Goal: Task Accomplishment & Management: Use online tool/utility

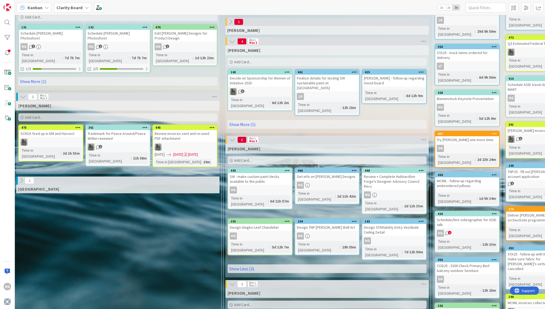
scroll to position [107, 350]
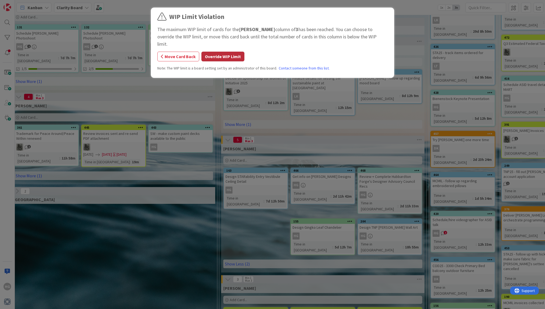
click at [216, 52] on button "Override WIP Limit" at bounding box center [222, 57] width 43 height 10
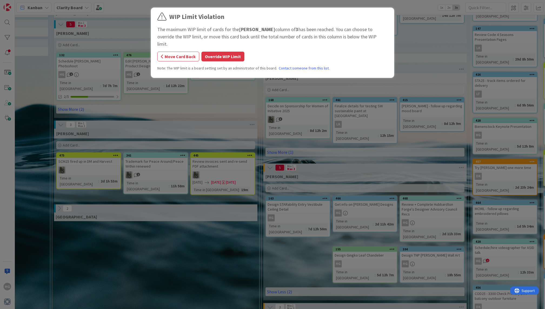
scroll to position [79, 308]
click at [226, 52] on button "Override WIP Limit" at bounding box center [222, 57] width 43 height 10
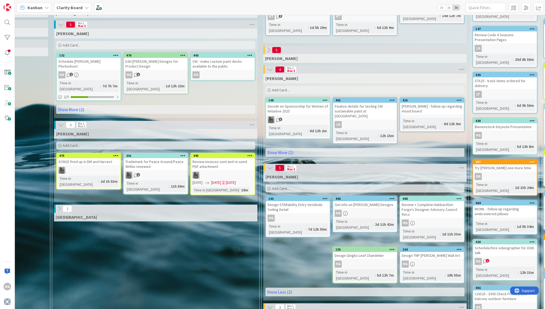
click at [61, 122] on icon at bounding box center [61, 125] width 6 height 6
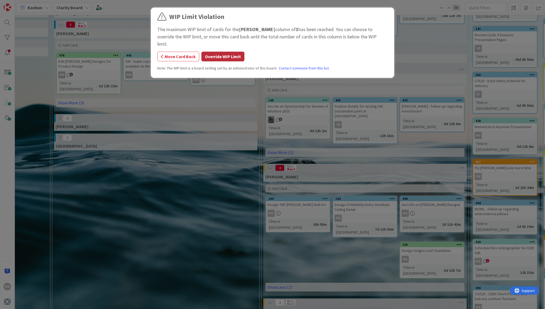
click at [219, 52] on button "Override WIP Limit" at bounding box center [222, 57] width 43 height 10
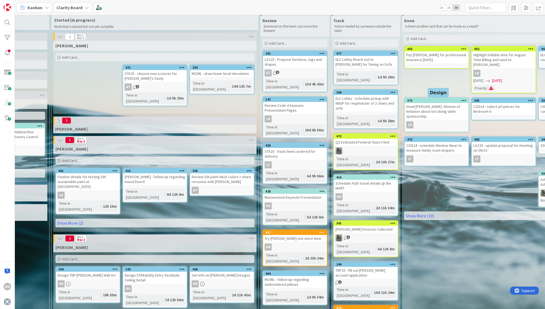
scroll to position [6, 518]
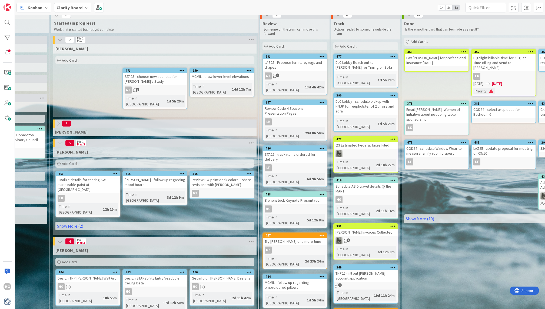
click at [60, 141] on icon at bounding box center [60, 143] width 6 height 6
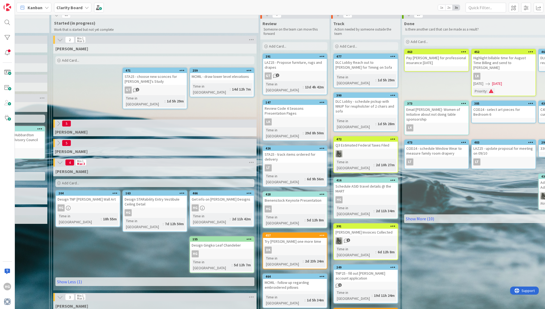
click at [61, 142] on icon at bounding box center [58, 143] width 6 height 6
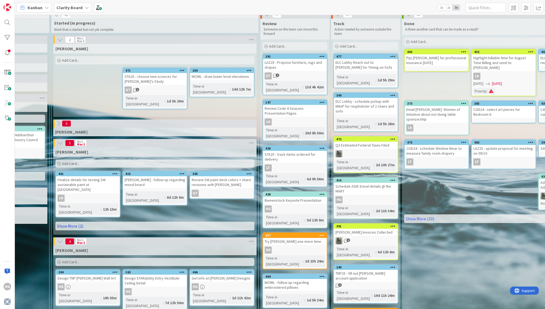
click at [74, 222] on link "Show More (2)" at bounding box center [154, 226] width 199 height 9
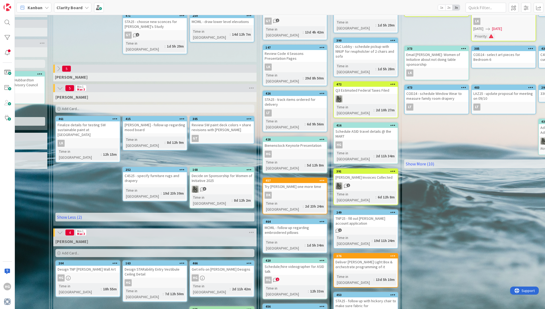
scroll to position [66, 518]
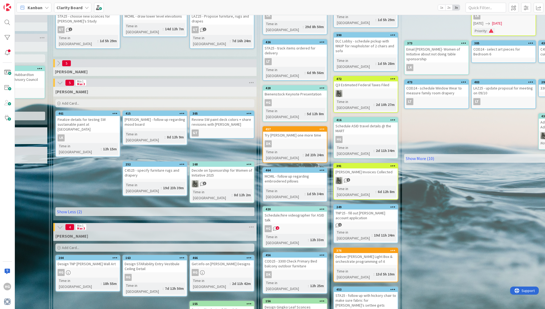
click at [89, 105] on div "Add Card..." at bounding box center [154, 103] width 199 height 8
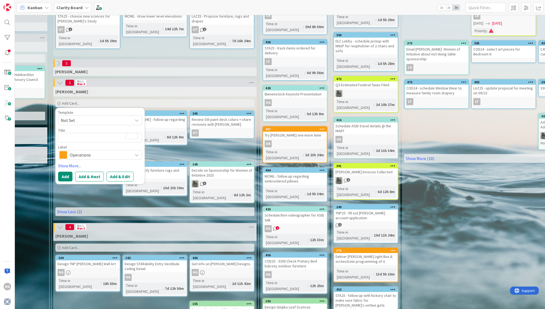
type textarea "x"
type textarea "S"
type textarea "x"
type textarea "Sel"
type textarea "x"
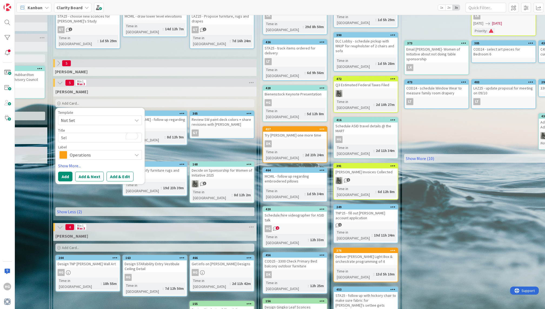
type textarea "Sele"
type textarea "x"
type textarea "Selec"
type textarea "x"
type textarea "Select"
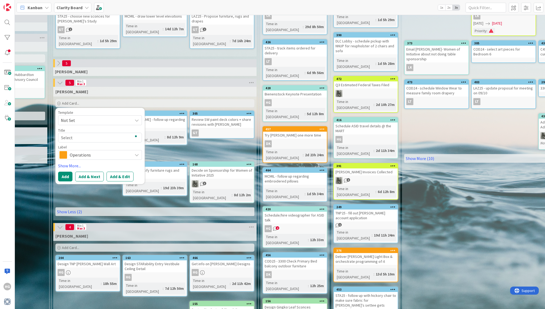
type textarea "x"
type textarea "Select"
type textarea "x"
type textarea "Select C"
type textarea "x"
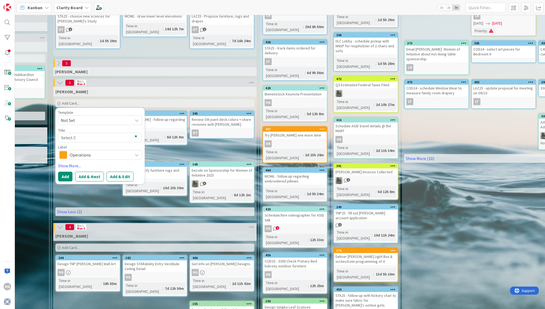
type textarea "Select Ch"
type textarea "x"
type textarea "Select Cha"
type textarea "x"
type textarea "Select Chad"
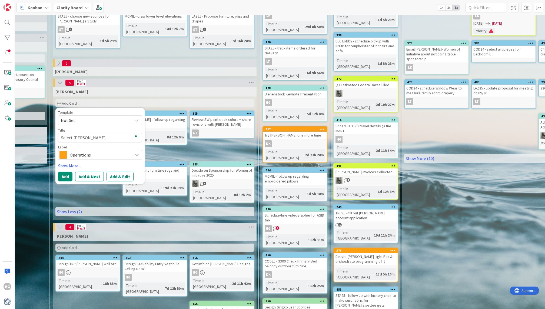
type textarea "x"
type textarea "Select Chadd"
type textarea "x"
type textarea "Select Chaddo"
type textarea "x"
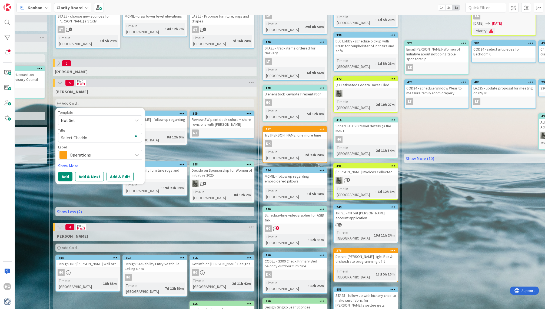
type textarea "Select Chaddoc"
type textarea "x"
type textarea "Select Chaddock"
type textarea "x"
type textarea "Select Chaddock"
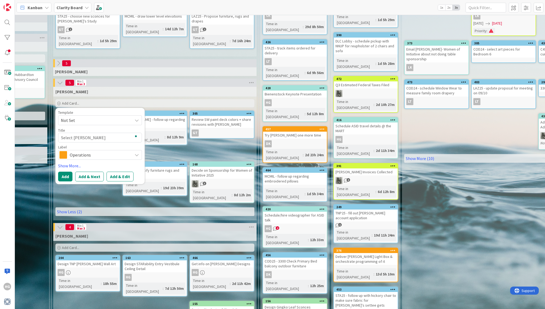
type textarea "x"
type textarea "Select Chaddock P"
type textarea "x"
type textarea "Select Chaddock Pie"
type textarea "x"
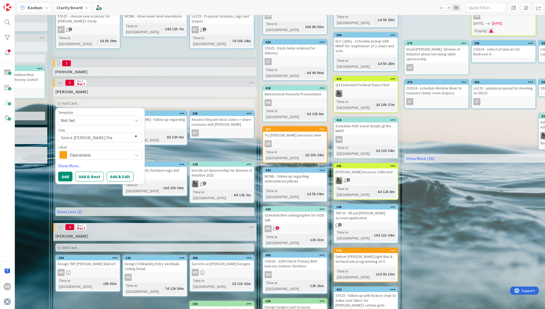
type textarea "Select Chaddock Piec"
type textarea "x"
type textarea "Select Chaddock Piece"
type textarea "x"
type textarea "Select Chaddock Pieces"
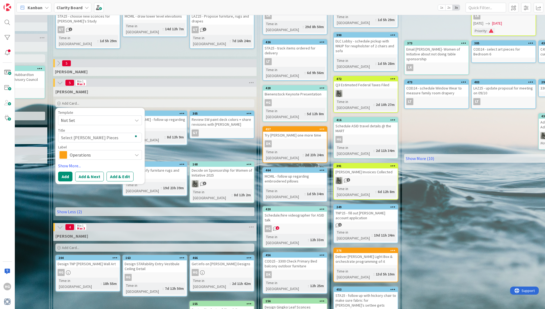
type textarea "x"
type textarea "Select Chaddock Pieces"
type textarea "x"
type textarea "Select Chaddock Pieces fo"
type textarea "x"
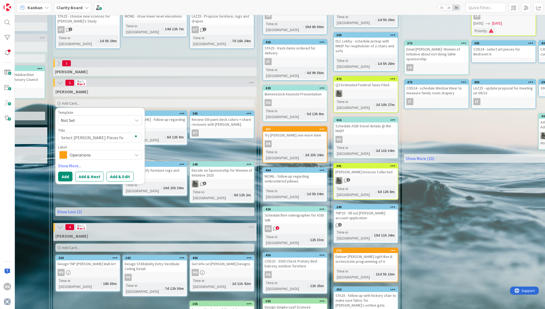
type textarea "Select Chaddock Pieces for"
type textarea "x"
type textarea "Select Chaddock Pieces for"
type textarea "x"
type textarea "Select Chaddock Pieces for P"
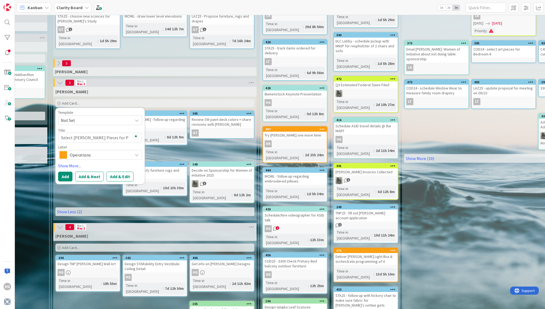
type textarea "x"
type textarea "Select Chaddock Pieces for Pr"
type textarea "x"
type textarea "Select Chaddock Pieces for Pro"
type textarea "x"
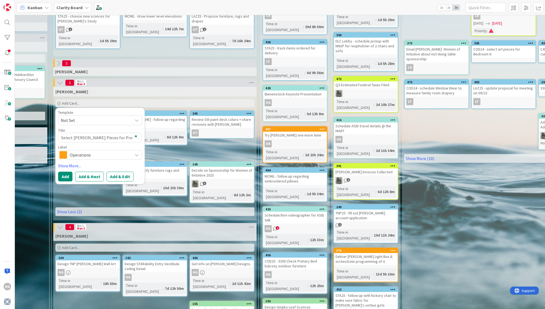
type textarea "Select Chaddock Pieces for Prod"
type textarea "x"
type textarea "Select Chaddock Pieces for Produ"
type textarea "x"
type textarea "Select Chaddock Pieces for Produc"
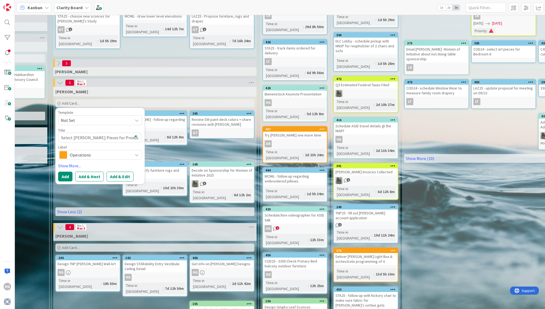
type textarea "x"
type textarea "Select Chaddock Pieces for Product"
type textarea "x"
type textarea "Select Chaddock Pieces for Product"
type textarea "x"
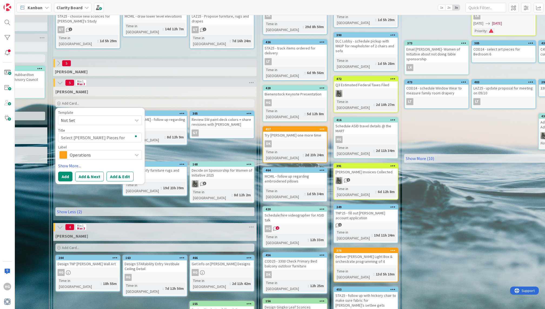
type textarea "Select Chaddock Pieces for Product D"
type textarea "x"
type textarea "Select Chaddock Pieces for Product De"
type textarea "x"
type textarea "Select Chaddock Pieces for Product Des"
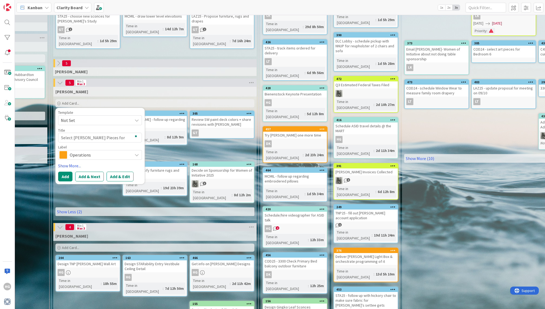
type textarea "x"
type textarea "Select Chaddock Pieces for Product Desi"
type textarea "x"
type textarea "Select Chaddock Pieces for Product Desig"
type textarea "x"
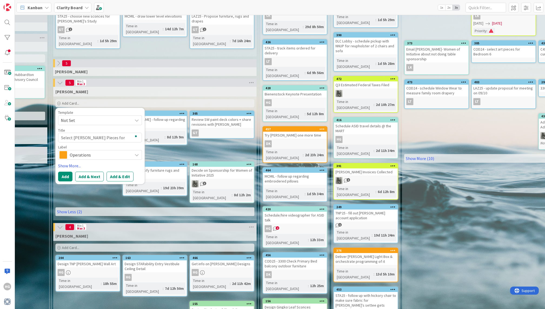
type textarea "Select Chaddock Pieces for Product Design"
type textarea "x"
type textarea "Select Chaddock Pieces for Product Design M"
type textarea "x"
type textarea "Select Chaddock Pieces for Product Design Me"
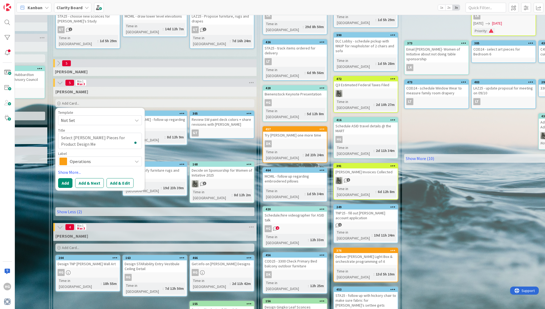
type textarea "x"
type textarea "Select Chaddock Pieces for Product Design Mee"
type textarea "x"
type textarea "Select Chaddock Pieces for Product Design Meet"
type textarea "x"
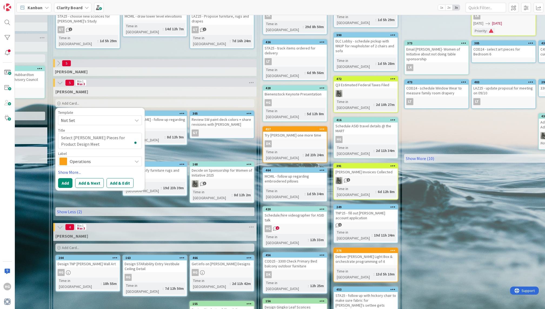
type textarea "Select Chaddock Pieces for Product Design Meeti"
type textarea "x"
type textarea "Select Chaddock Pieces for Product Design Meetin"
type textarea "x"
type textarea "Select Chaddock Pieces for Product Design Meeting"
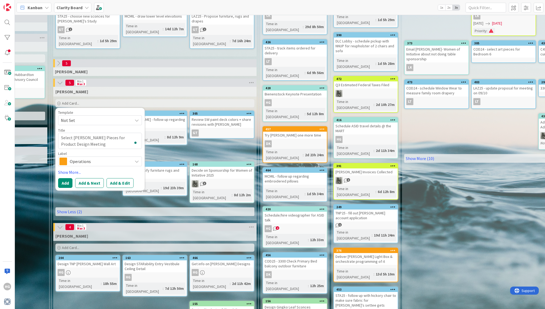
type textarea "x"
type textarea "Select Chaddock Pieces for Product Design Meeting"
type textarea "x"
type textarea "Select Chaddock Pieces for Product Design Meeting w"
type textarea "x"
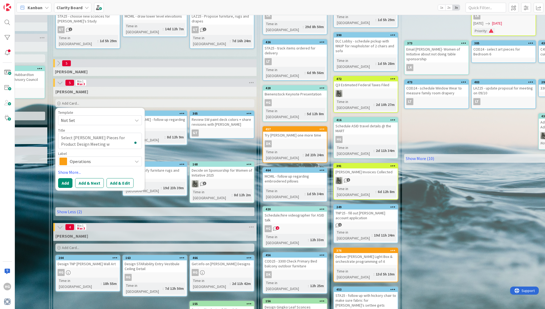
type textarea "Select Chaddock Pieces for Product Design Meeting wi"
type textarea "x"
type textarea "Select Chaddock Pieces for Product Design Meeting wit"
type textarea "x"
type textarea "Select Chaddock Pieces for Product Design Meeting with"
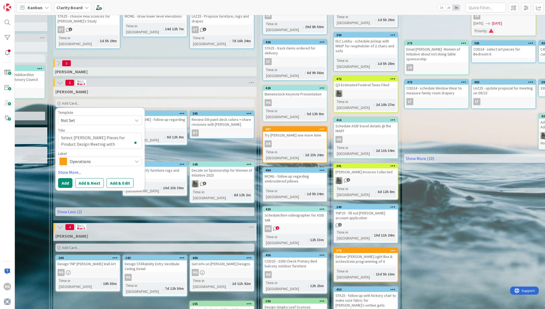
type textarea "x"
type textarea "Select Chaddock Pieces for Product Design Meeting with"
type textarea "x"
type textarea "Select Chaddock Pieces for Product Design Meeting with H"
type textarea "x"
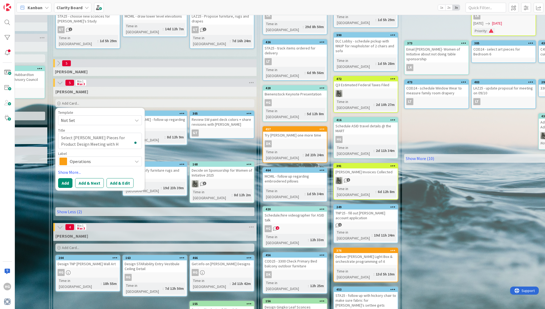
type textarea "Select Chaddock Pieces for Product Design Meeting with Ha"
type textarea "x"
type textarea "Select Chaddock Pieces for Product Design Meeting with Han"
type textarea "x"
type textarea "Select Chaddock Pieces for Product Design Meeting with Hann"
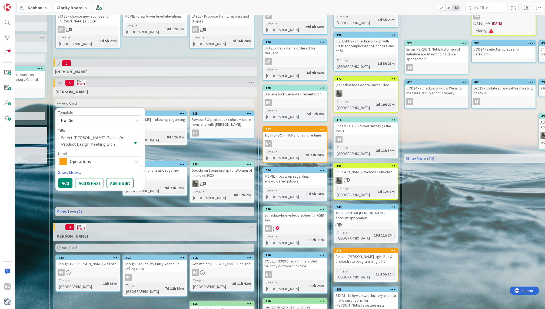
type textarea "x"
type textarea "Select Chaddock Pieces for Product Design Meeting with Hanna"
type textarea "x"
type textarea "Select Chaddock Pieces for Product Design Meeting with Hannah"
type textarea "x"
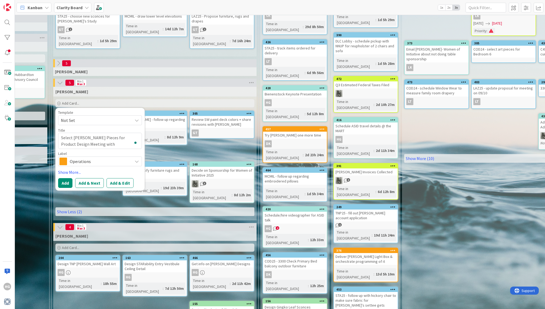
type textarea "Select Chaddock Pieces for Product Design Meeting with Hannah"
type textarea "x"
type textarea "Select Chaddock Pieces for Product Design Meeting with Hannah"
type textarea "x"
type textarea "Select Chaddock Pieces for Product Design Meeting with Hanna"
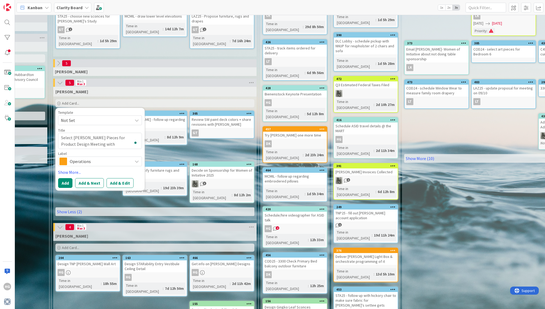
type textarea "x"
type textarea "Select Chaddock Pieces for Product Design Meeting with Hann"
type textarea "x"
type textarea "Select Chaddock Pieces for Product Design Meeting with Han"
type textarea "x"
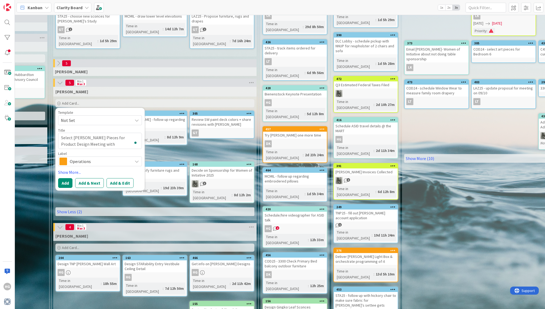
type textarea "Select Chaddock Pieces for Product Design Meeting with Ha"
type textarea "x"
type textarea "Select Chaddock Pieces for Product Design Meeting with H"
type textarea "x"
type textarea "Select Chaddock Pieces for Product Design Meeting with"
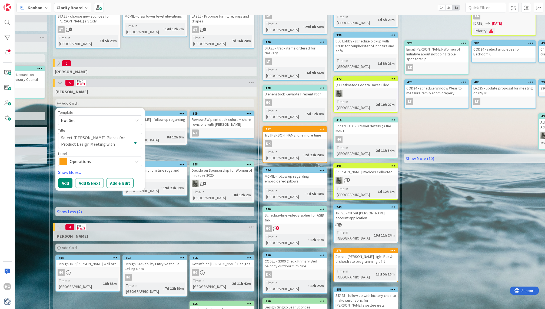
type textarea "x"
type textarea "Select Chaddock Pieces for Product Design Meeting with"
type textarea "x"
type textarea "Select Chaddock Pieces for Product Design Meeting wit"
type textarea "x"
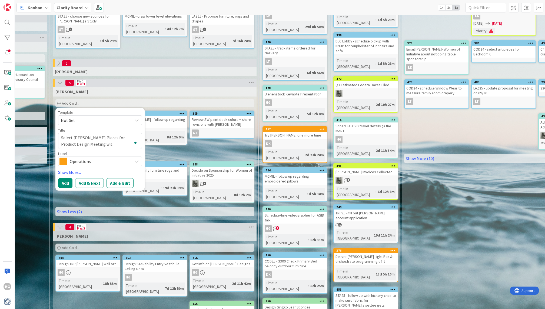
type textarea "Select Chaddock Pieces for Product Design Meeting wi"
type textarea "x"
type textarea "Select Chaddock Pieces for Product Design Meeting w"
type textarea "x"
type textarea "Select Chaddock Pieces for Product Design Meeting"
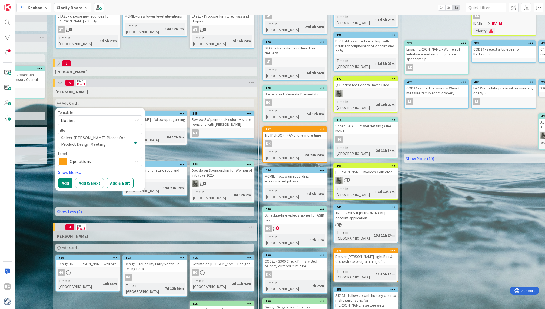
type textarea "x"
type textarea "Select Chaddock Pieces for Product Design Meeting"
type textarea "x"
type textarea "Select Chaddock Pieces for Product Design Meetin"
type textarea "x"
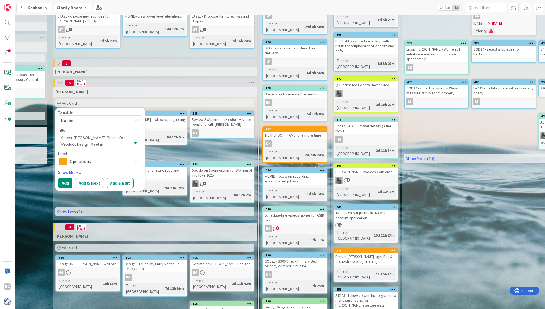
type textarea "Select Chaddock Pieces for Product Design Meeti"
type textarea "x"
type textarea "Select Chaddock Pieces for Product Design Meet"
type textarea "x"
type textarea "Select Chaddock Pieces for Product Design Mee"
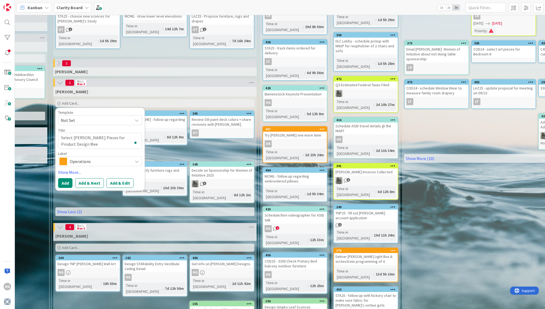
type textarea "x"
type textarea "Select Chaddock Pieces for Product Design Me"
type textarea "x"
type textarea "Select Chaddock Pieces for Product Design M"
type textarea "x"
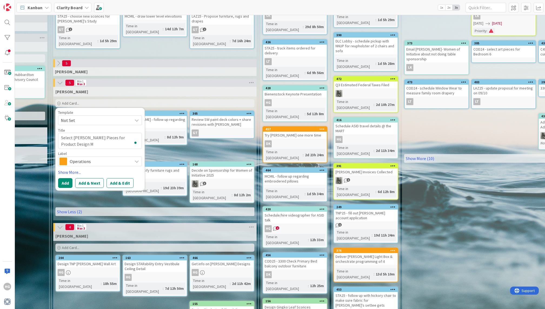
type textarea "Select Chaddock Pieces for Product Design"
type textarea "x"
type textarea "Select Chaddock Pieces for Product Design"
type textarea "x"
type textarea "Select Chaddock Pieces for Product Desig"
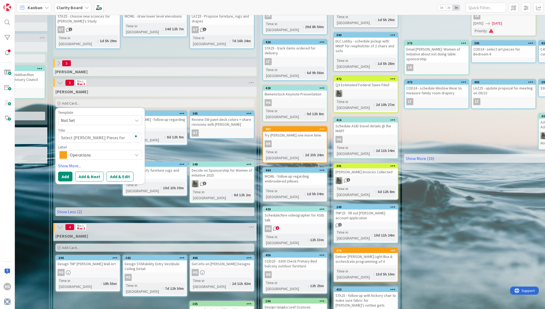
type textarea "x"
type textarea "Select Chaddock Pieces for Product Design"
click at [95, 156] on span "Operations" at bounding box center [100, 155] width 60 height 8
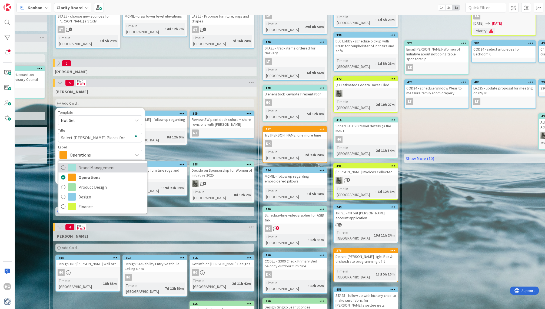
click at [95, 165] on span "Brand Management" at bounding box center [111, 168] width 66 height 8
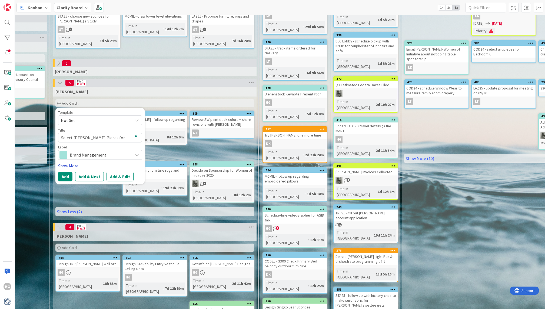
click at [68, 164] on link "Show More..." at bounding box center [100, 165] width 84 height 6
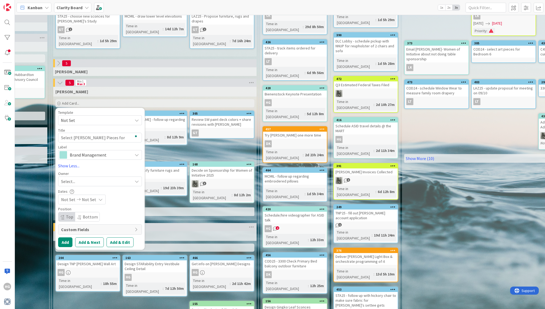
click at [68, 181] on span "Select..." at bounding box center [68, 181] width 14 height 6
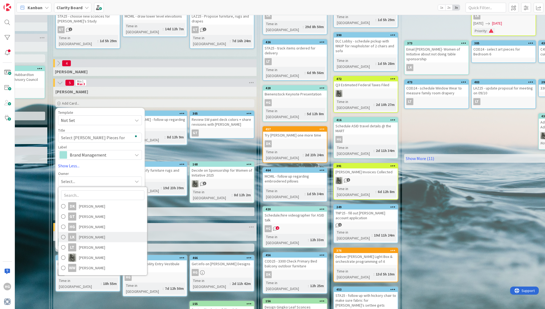
click at [65, 237] on link "LK Lisa Kahn" at bounding box center [102, 237] width 89 height 10
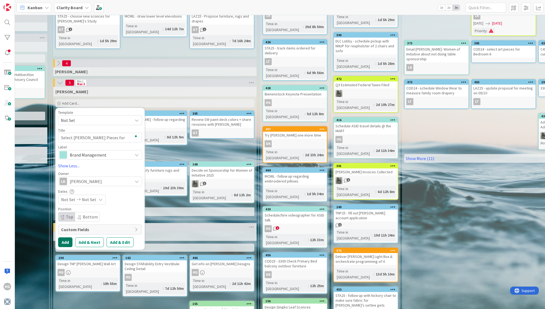
click at [65, 239] on button "Add" at bounding box center [65, 242] width 14 height 10
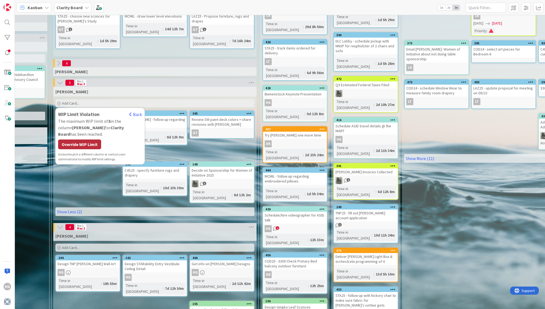
click at [84, 139] on div "Override WIP Limit" at bounding box center [79, 144] width 43 height 10
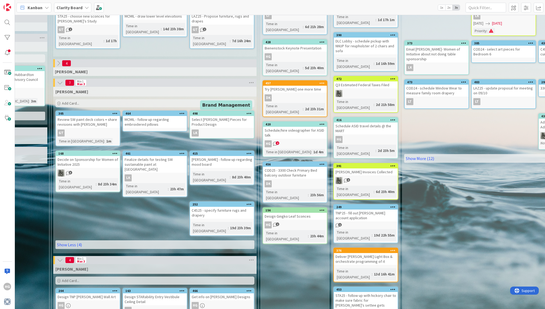
click at [209, 114] on div "498" at bounding box center [222, 114] width 61 height 4
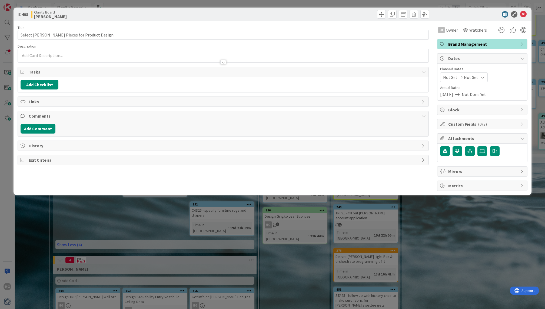
click at [495, 44] on span "Brand Management" at bounding box center [482, 44] width 69 height 6
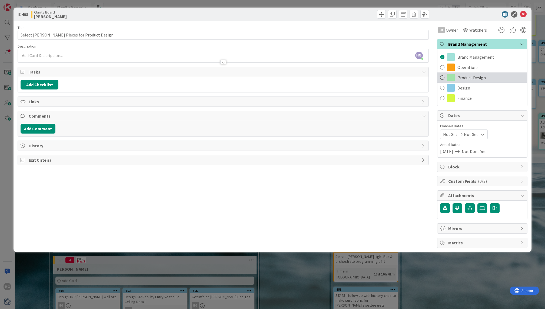
click at [455, 78] on div "Product Design" at bounding box center [482, 77] width 90 height 10
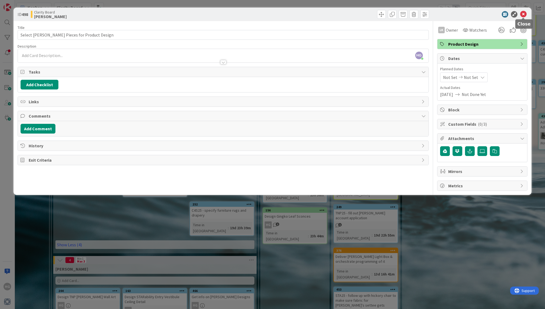
click at [522, 14] on icon at bounding box center [523, 14] width 6 height 6
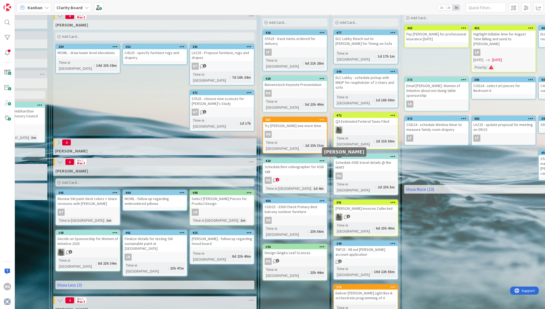
scroll to position [21, 518]
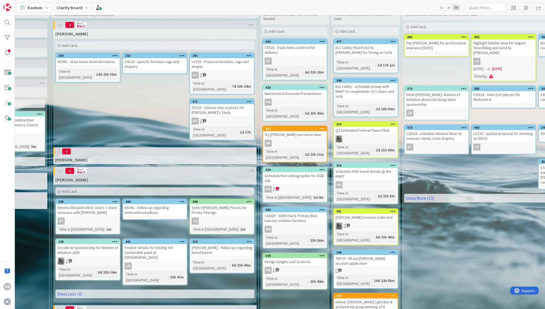
click at [276, 187] on span "2" at bounding box center [278, 189] width 4 height 4
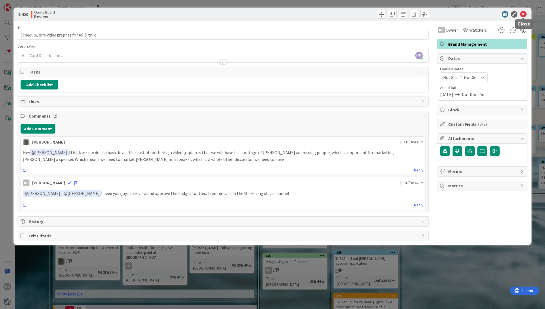
click at [523, 14] on icon at bounding box center [523, 14] width 6 height 6
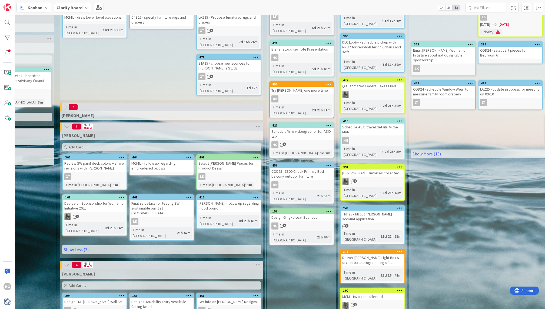
scroll to position [42, 0]
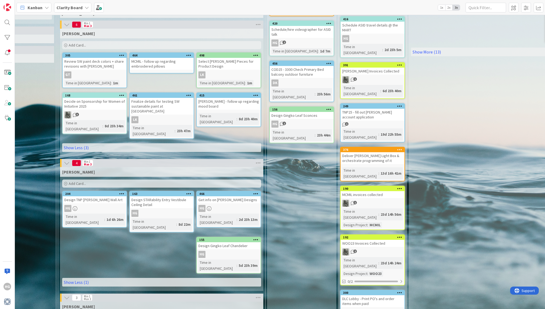
click at [219, 179] on div "Add Card..." at bounding box center [161, 183] width 199 height 8
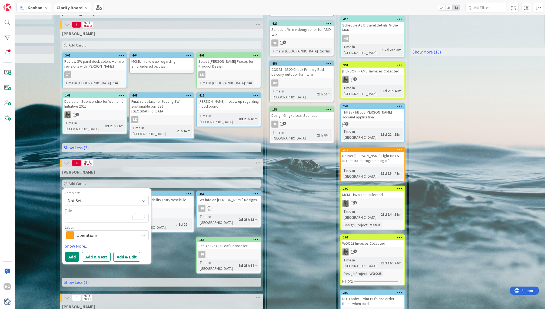
click at [97, 231] on span "Operations" at bounding box center [106, 235] width 60 height 8
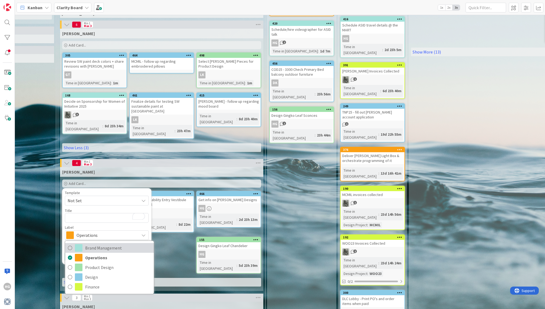
click at [95, 244] on span "Brand Management" at bounding box center [118, 248] width 66 height 8
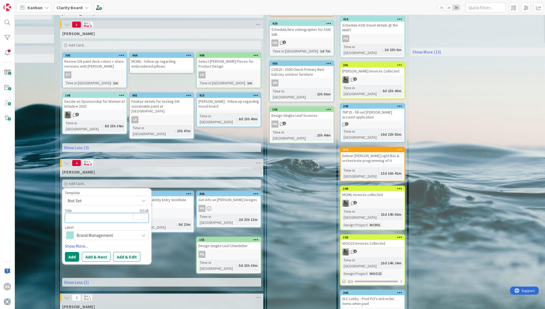
click at [81, 213] on textarea "To enrich screen reader interactions, please activate Accessibility in Grammarl…" at bounding box center [107, 218] width 84 height 10
type textarea "x"
type textarea "l"
type textarea "x"
type textarea "lo"
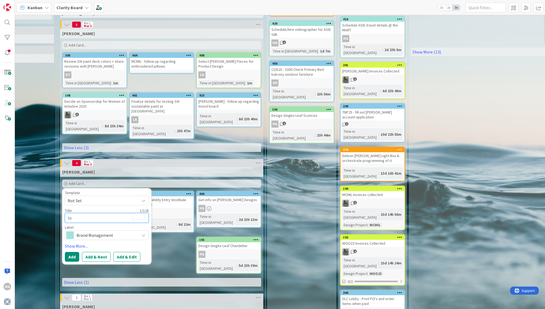
type textarea "x"
type textarea "log"
type textarea "x"
type textarea "log"
type textarea "x"
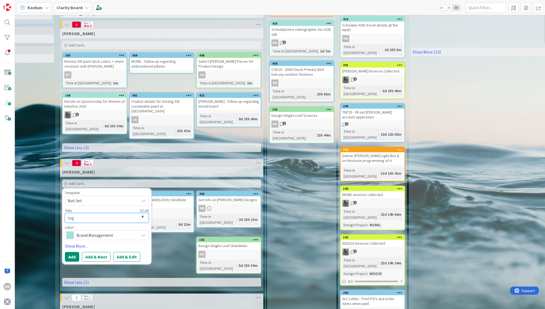
type textarea "log p"
type textarea "x"
type textarea "log po"
type textarea "x"
type textarea "log pos"
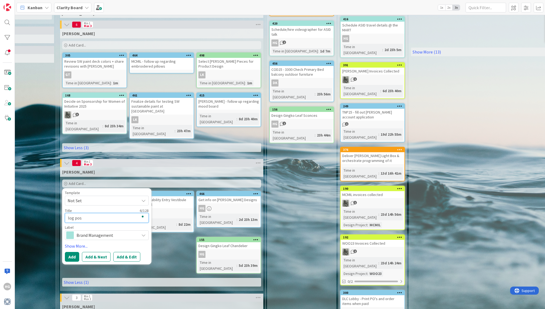
type textarea "x"
type textarea "log post"
type textarea "x"
type textarea "log post"
type textarea "x"
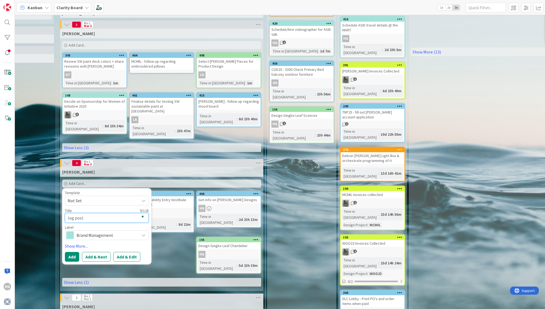
type textarea "log post 0"
type textarea "x"
type textarea "log post 09"
type textarea "x"
type textarea "log post 09/"
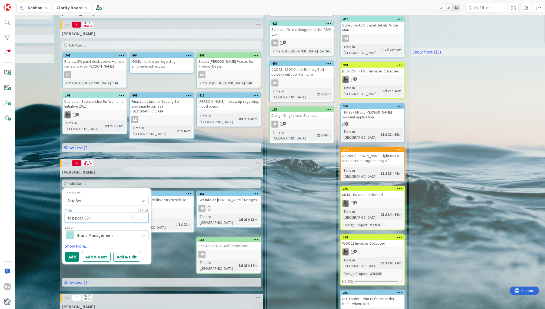
type textarea "x"
type textarea "log post 09/1"
type textarea "x"
type textarea "log post 09/14"
click at [67, 213] on textarea "log post 09/14" at bounding box center [107, 218] width 84 height 10
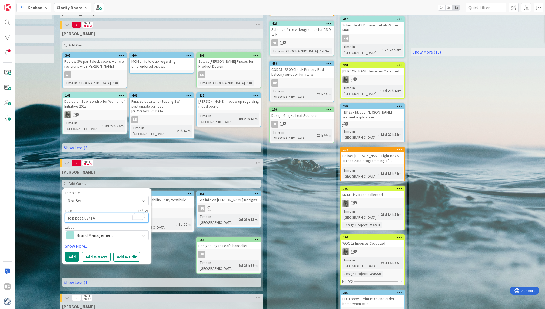
type textarea "x"
type textarea "Blog post 09/14"
click at [70, 243] on link "Show More..." at bounding box center [107, 246] width 84 height 6
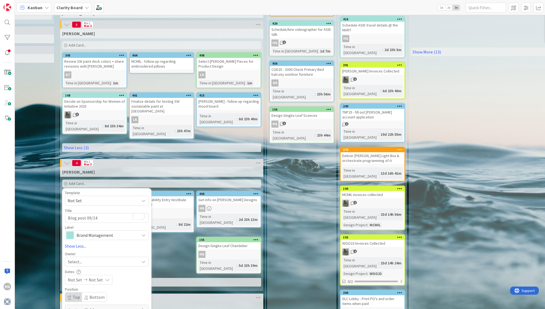
click at [76, 258] on span "Select..." at bounding box center [75, 261] width 14 height 6
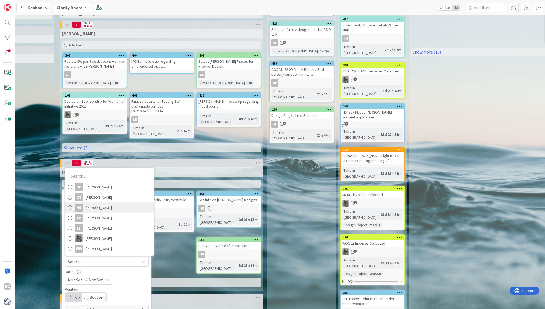
click at [95, 202] on link "HG Hannah Gatof" at bounding box center [109, 207] width 89 height 10
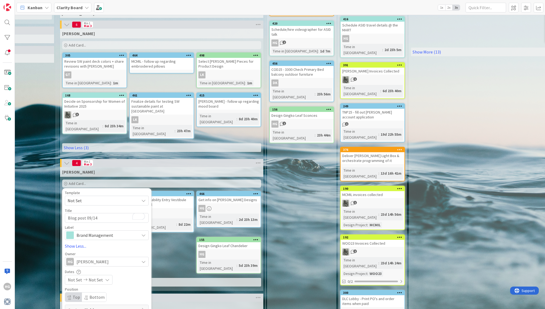
type textarea "x"
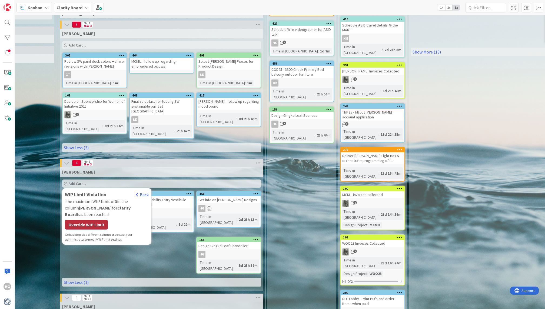
click at [105, 220] on div "Override WIP Limit" at bounding box center [86, 225] width 43 height 10
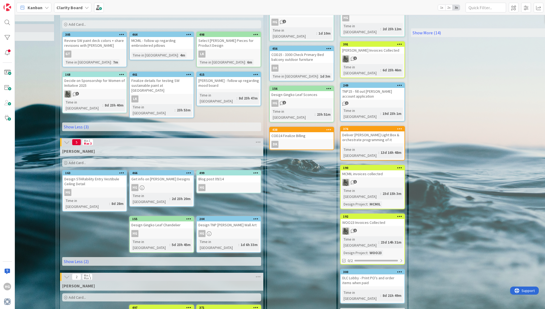
scroll to position [192, 0]
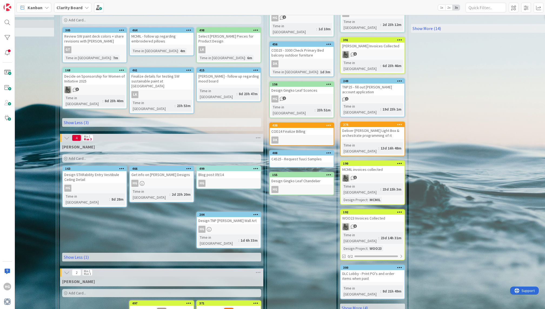
drag, startPoint x: 136, startPoint y: 192, endPoint x: 198, endPoint y: 1, distance: 200.5
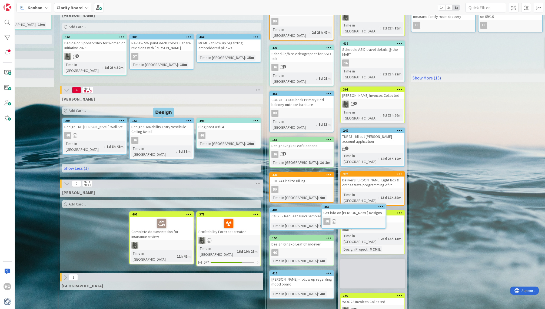
scroll to position [137, 511]
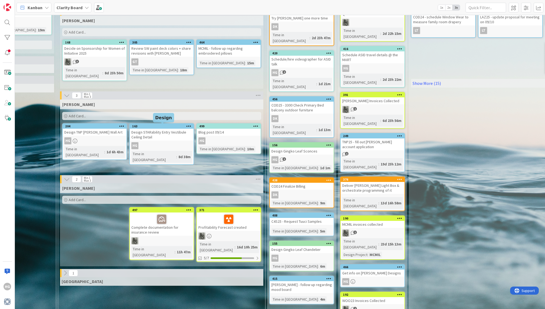
click at [355, 252] on div "Design Project" at bounding box center [354, 255] width 25 height 6
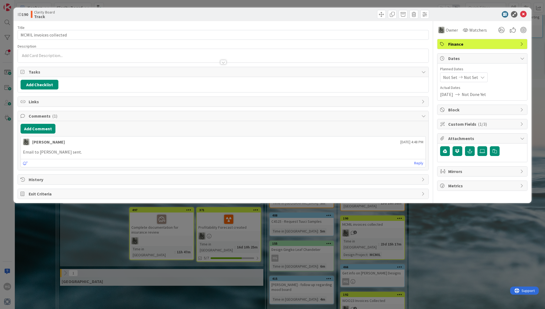
click at [409, 245] on div "ID 190 Clarity Board Track Title 24 / 128 MCMIL invoices collected Description …" at bounding box center [272, 154] width 545 height 309
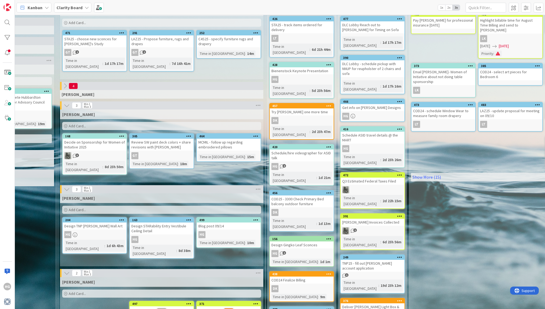
scroll to position [137, 511]
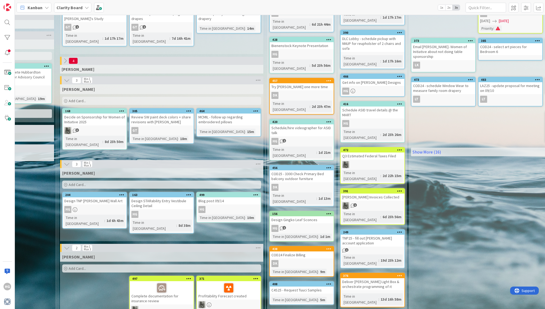
scroll to position [167, 511]
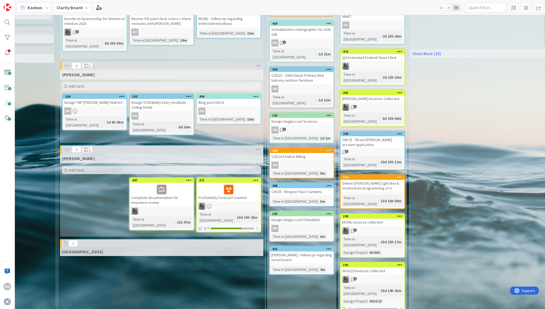
drag, startPoint x: 361, startPoint y: 215, endPoint x: 229, endPoint y: 35, distance: 223.3
